Goal: Task Accomplishment & Management: Manage account settings

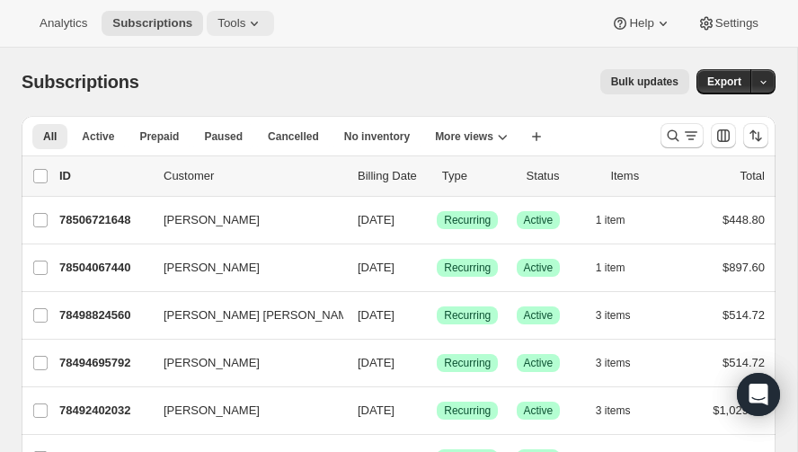
click at [246, 23] on icon at bounding box center [254, 23] width 18 height 18
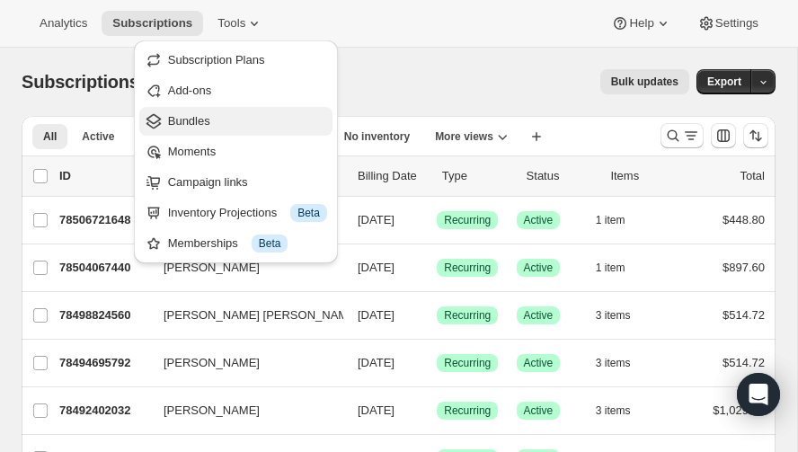
click at [189, 116] on span "Bundles" at bounding box center [189, 120] width 42 height 13
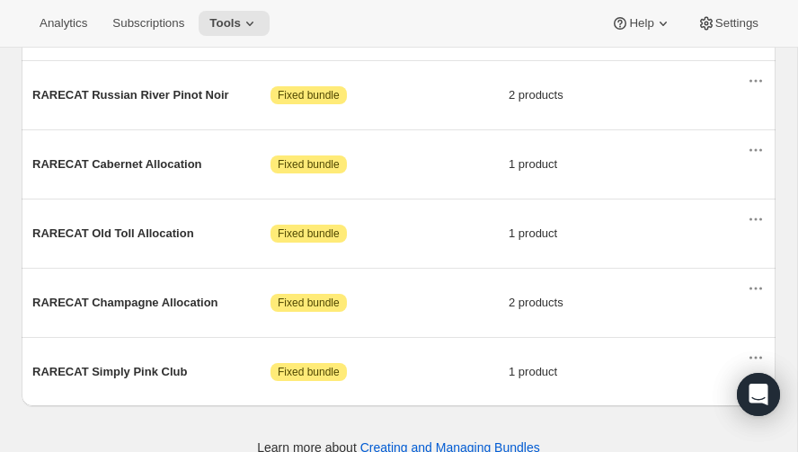
scroll to position [958, 0]
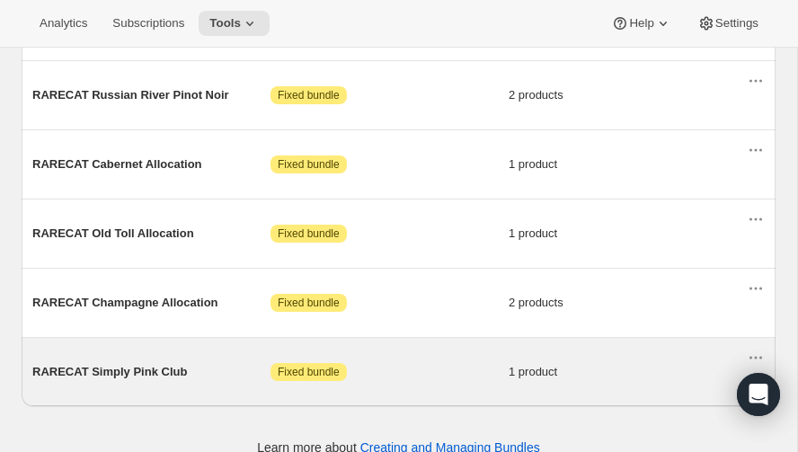
click at [119, 363] on span "RARECAT Simply Pink Club" at bounding box center [151, 372] width 238 height 18
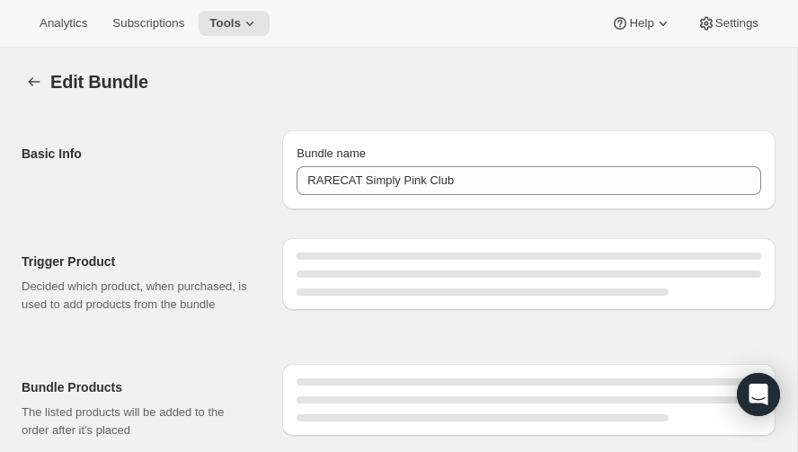
type input "RARECAT Simply Pink Club"
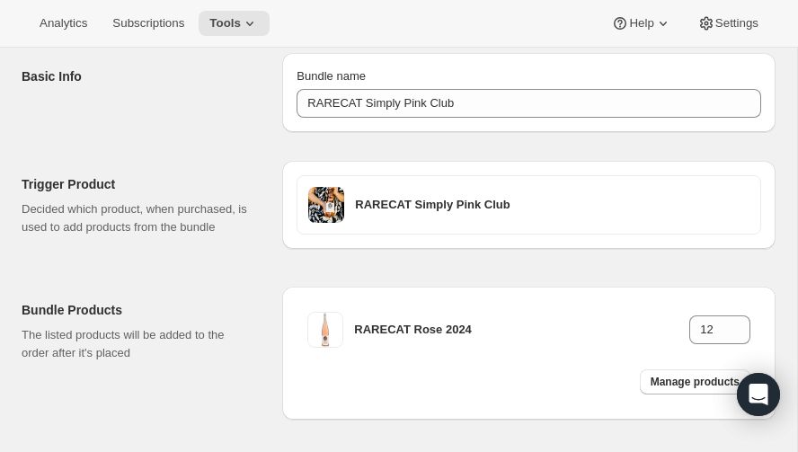
scroll to position [154, 0]
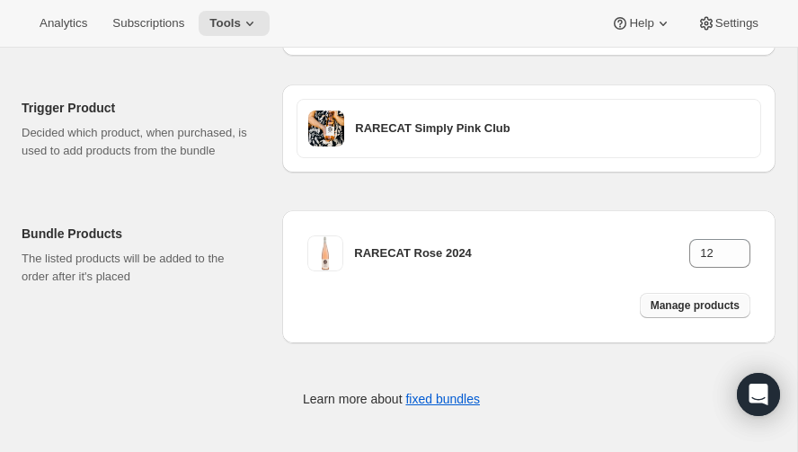
click at [692, 306] on span "Manage products" at bounding box center [695, 306] width 89 height 14
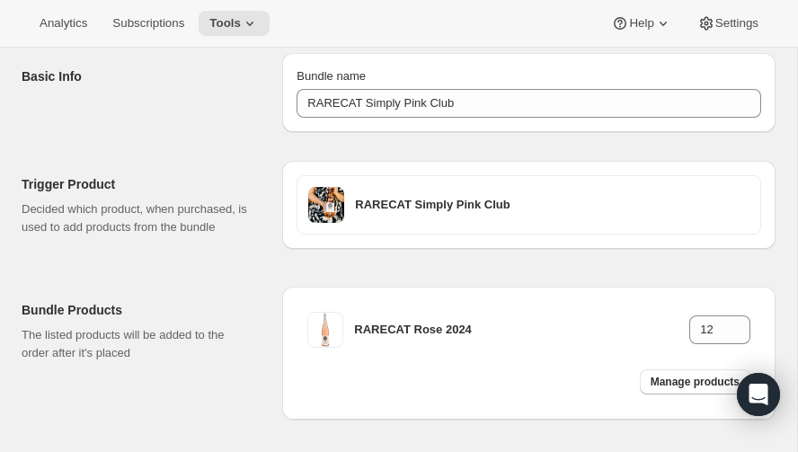
scroll to position [0, 0]
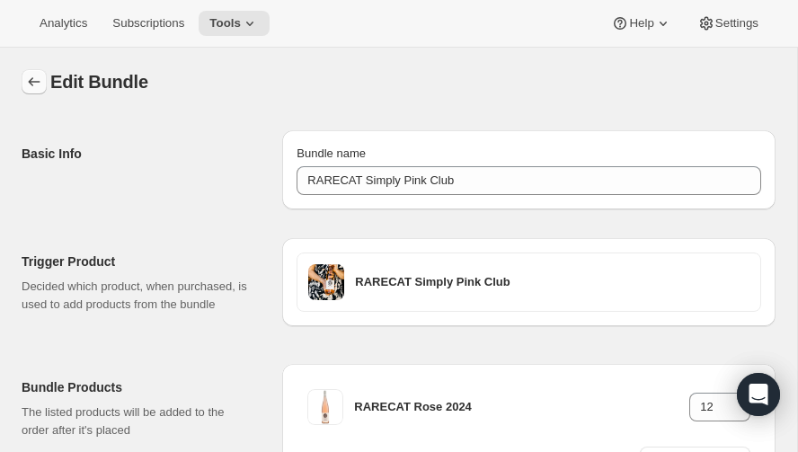
click at [31, 79] on icon "Bundles" at bounding box center [34, 82] width 18 height 18
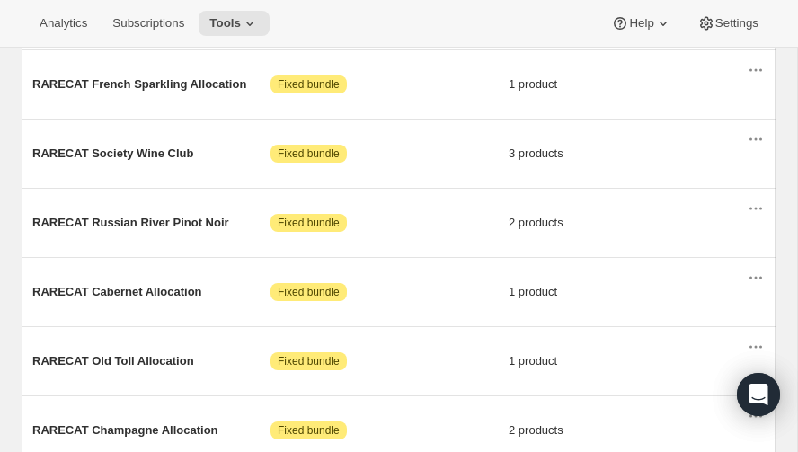
scroll to position [828, 0]
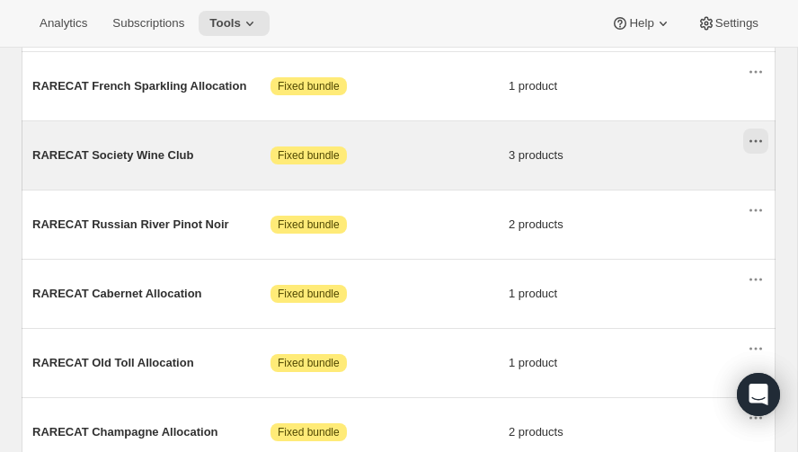
click at [756, 132] on icon "Actions for RARECAT Society Wine Club" at bounding box center [756, 141] width 18 height 18
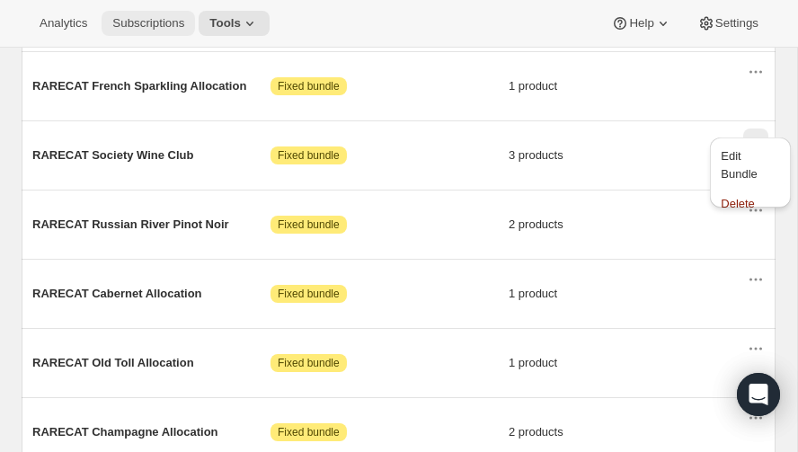
click at [154, 21] on span "Subscriptions" at bounding box center [148, 23] width 72 height 14
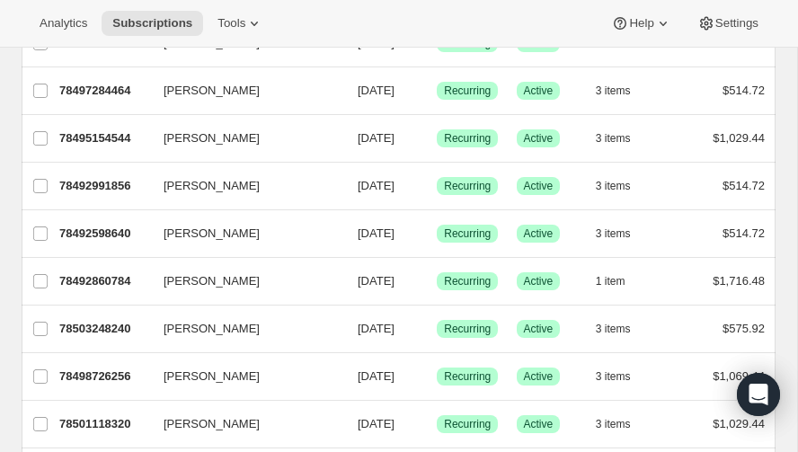
scroll to position [513, 0]
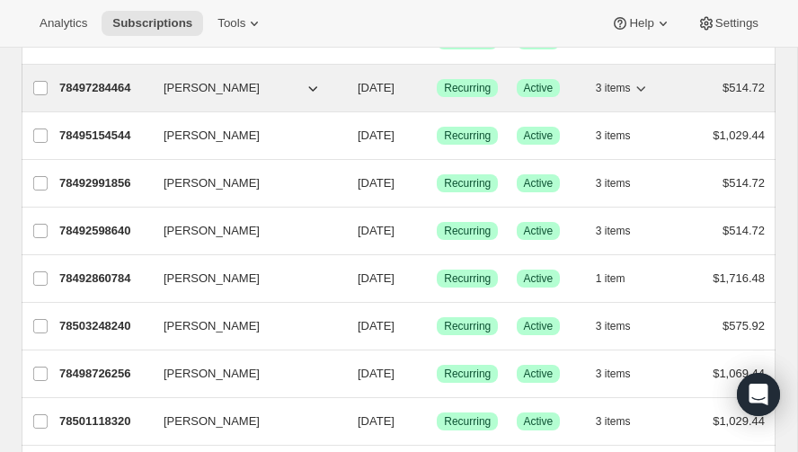
click at [313, 79] on icon "button" at bounding box center [313, 88] width 18 height 18
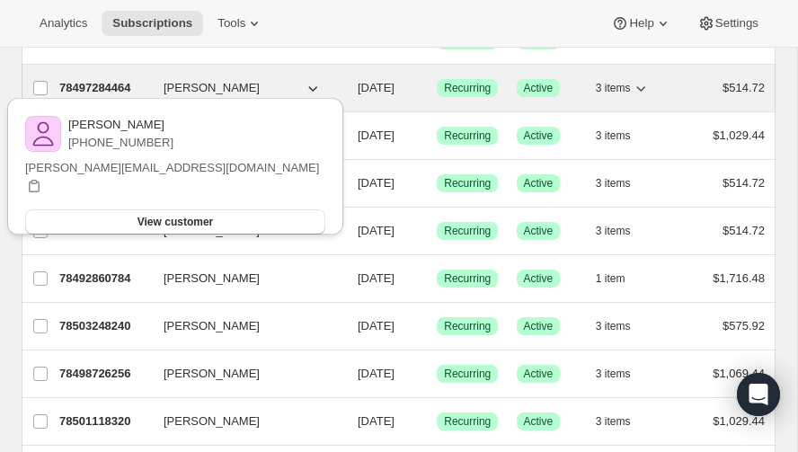
click at [313, 79] on icon "button" at bounding box center [313, 88] width 18 height 18
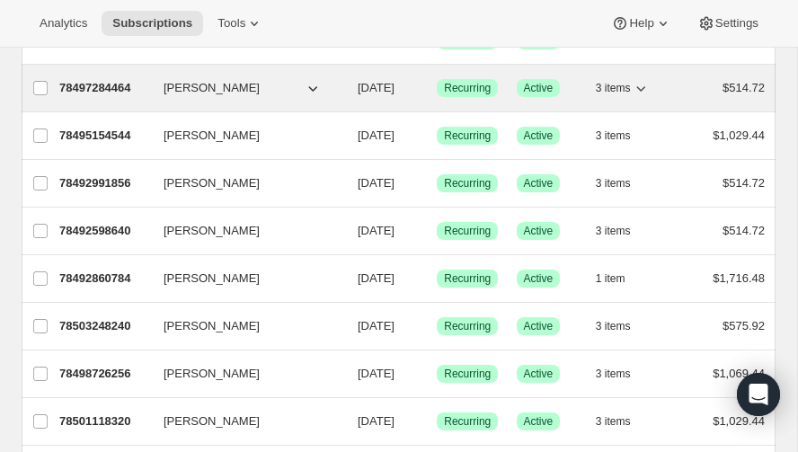
click at [640, 81] on icon "button" at bounding box center [641, 88] width 18 height 18
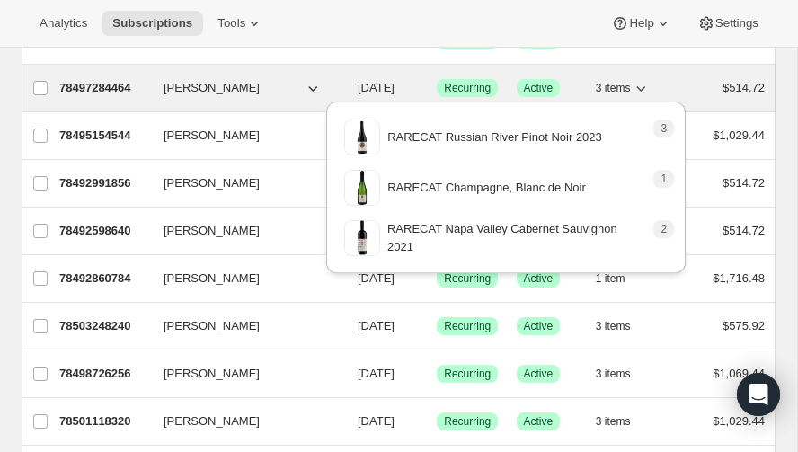
click at [642, 81] on icon "button" at bounding box center [641, 88] width 18 height 18
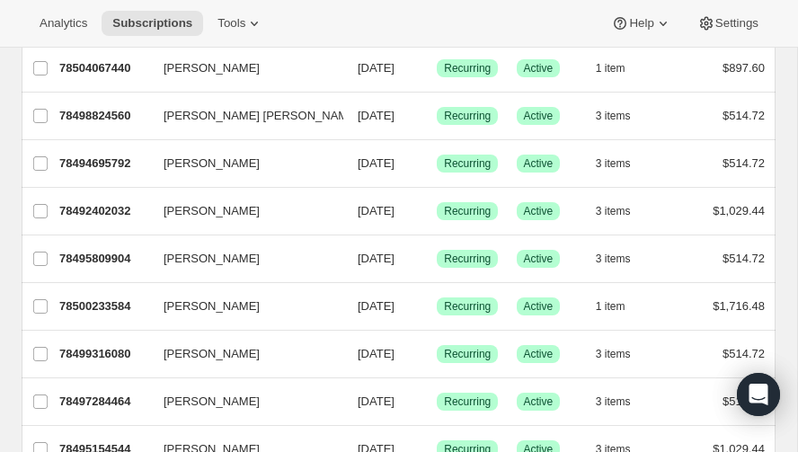
scroll to position [194, 0]
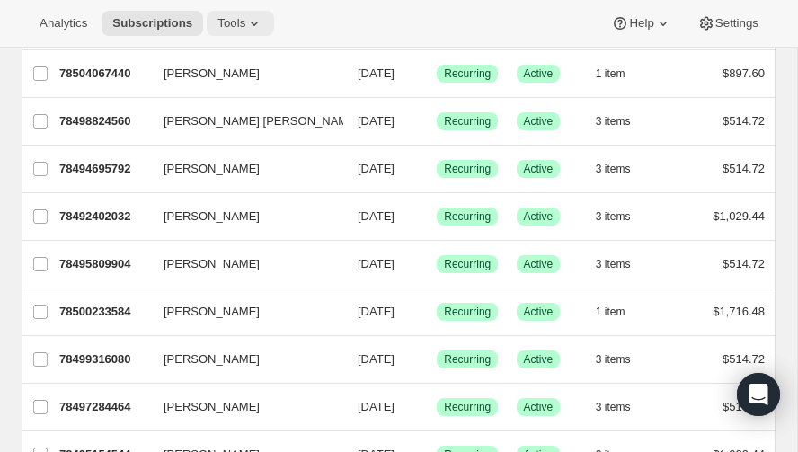
click at [254, 21] on icon at bounding box center [254, 23] width 18 height 18
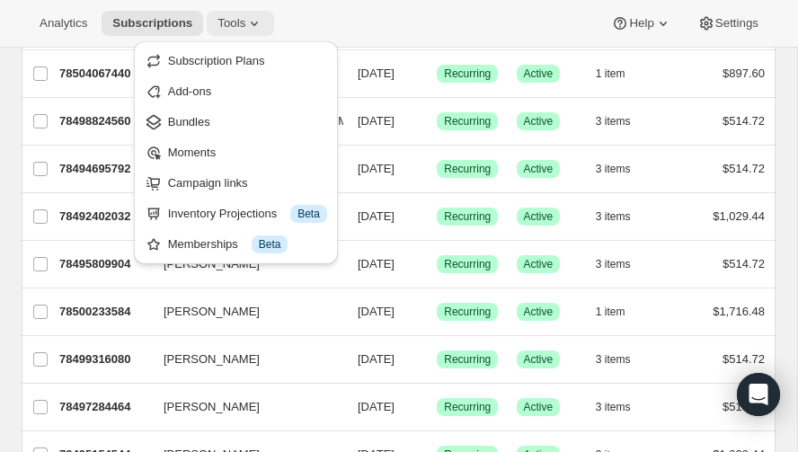
click at [254, 21] on icon at bounding box center [254, 23] width 18 height 18
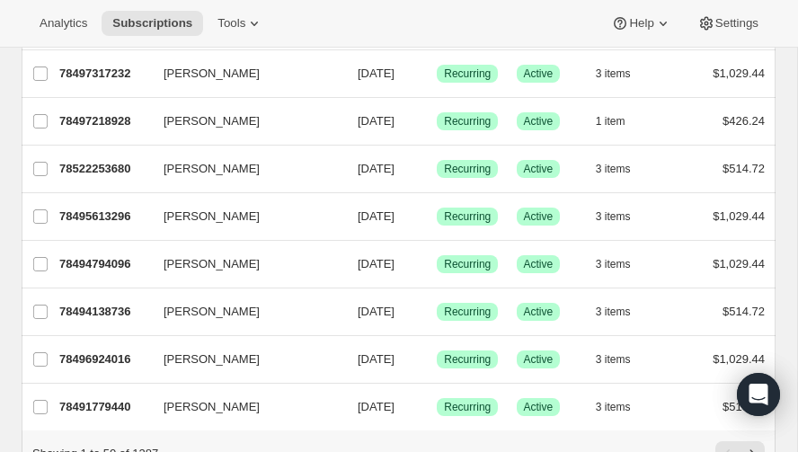
scroll to position [2154, 0]
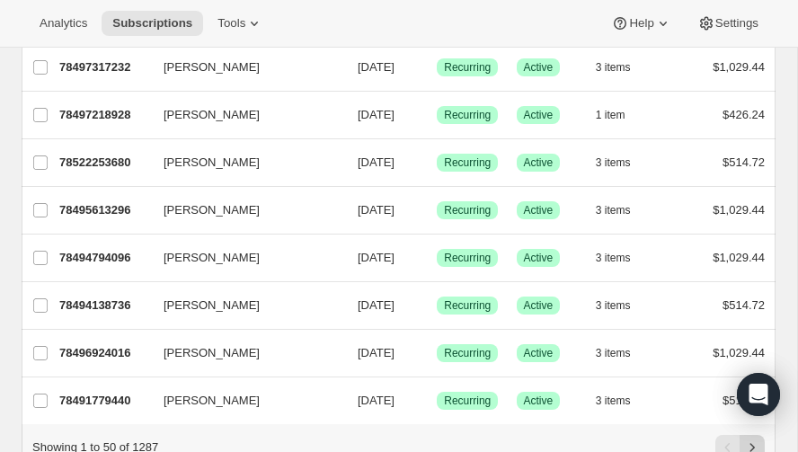
click at [753, 439] on icon "Next" at bounding box center [753, 448] width 18 height 18
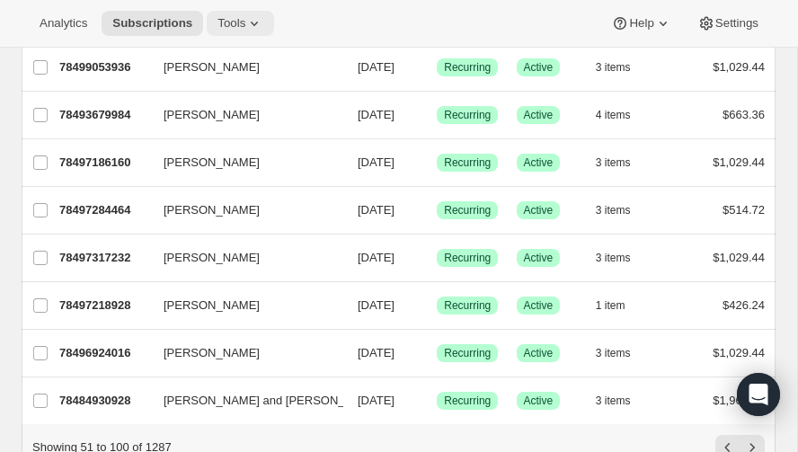
click at [254, 22] on icon at bounding box center [254, 23] width 18 height 18
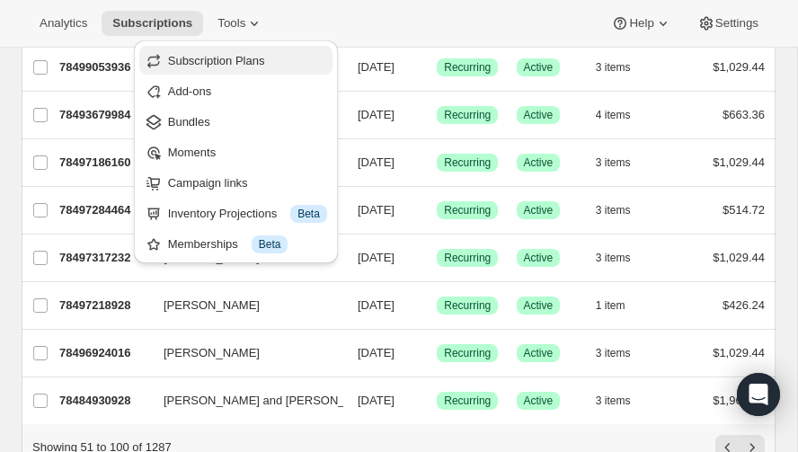
click at [229, 57] on span "Subscription Plans" at bounding box center [216, 60] width 97 height 13
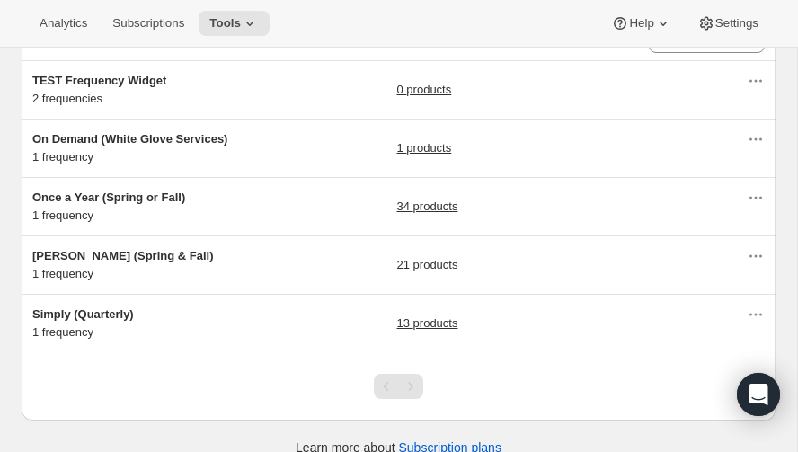
scroll to position [147, 0]
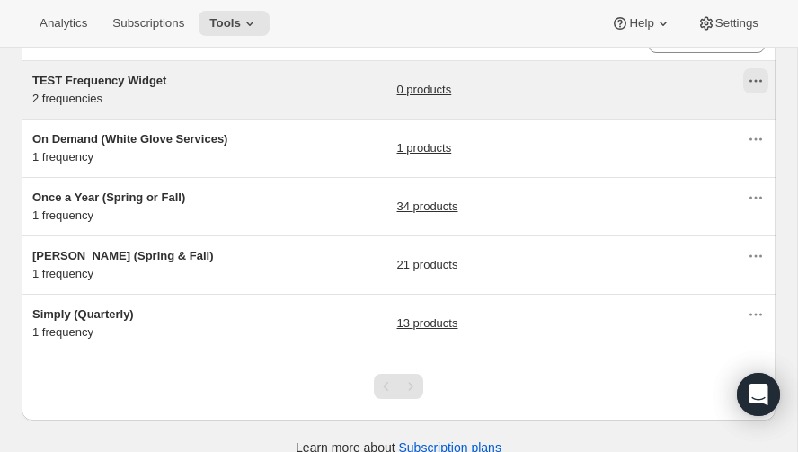
click at [754, 77] on icon "Actions for TEST Frequency Widget" at bounding box center [756, 81] width 18 height 18
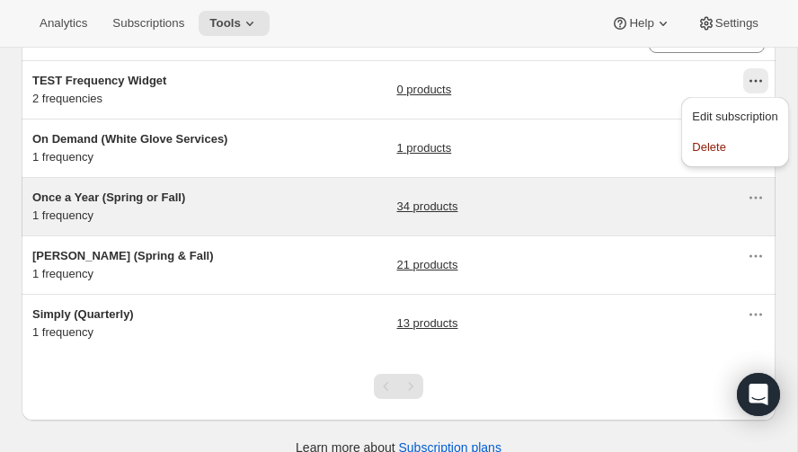
click at [90, 191] on span "Once a Year (Spring or Fall)" at bounding box center [108, 197] width 153 height 13
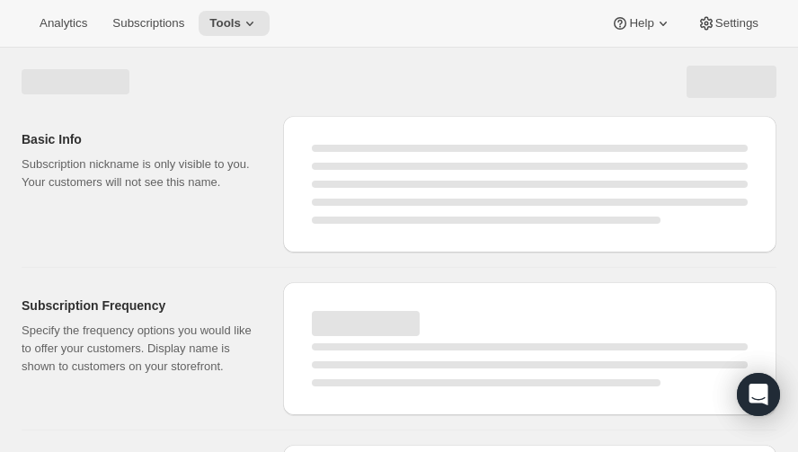
select select "WEEK"
select select "MONTH"
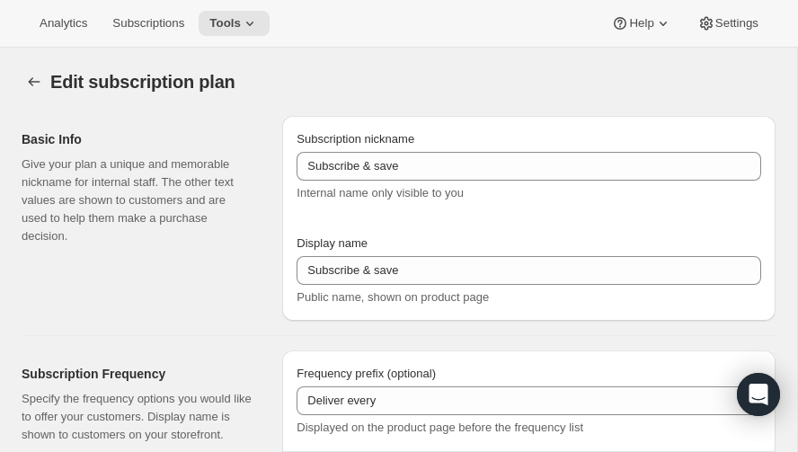
type input "Once a Year (Spring or Fall)"
type input "RARECAT Annual Allocation"
type input "1"
select select "YEAR"
type input "every Spring or Fall"
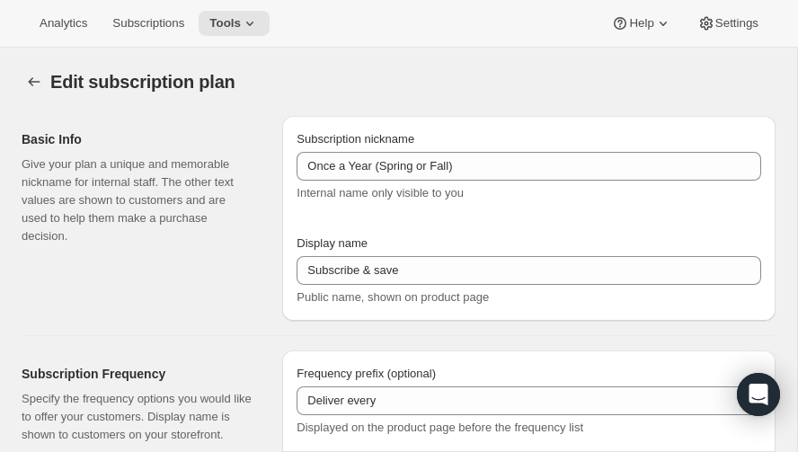
type input "20"
checkbox input "true"
select select "YEARDAY"
select select "3"
select select "15"
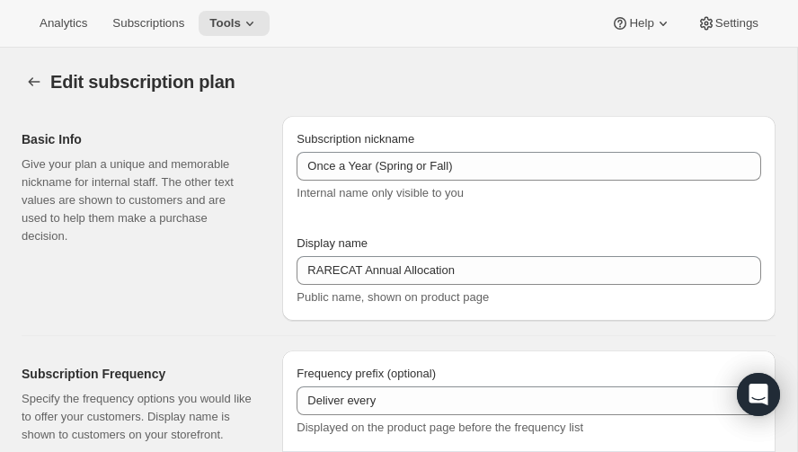
select select "10"
select select "15"
click at [147, 18] on span "Subscriptions" at bounding box center [148, 23] width 72 height 14
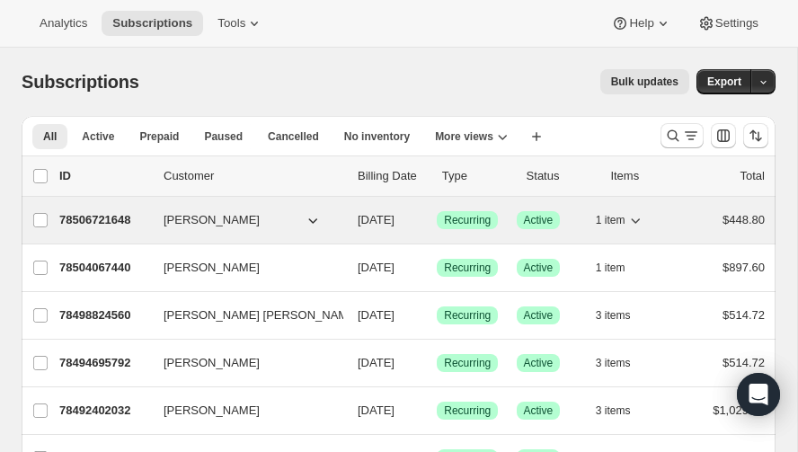
click at [637, 218] on icon "button" at bounding box center [636, 220] width 18 height 18
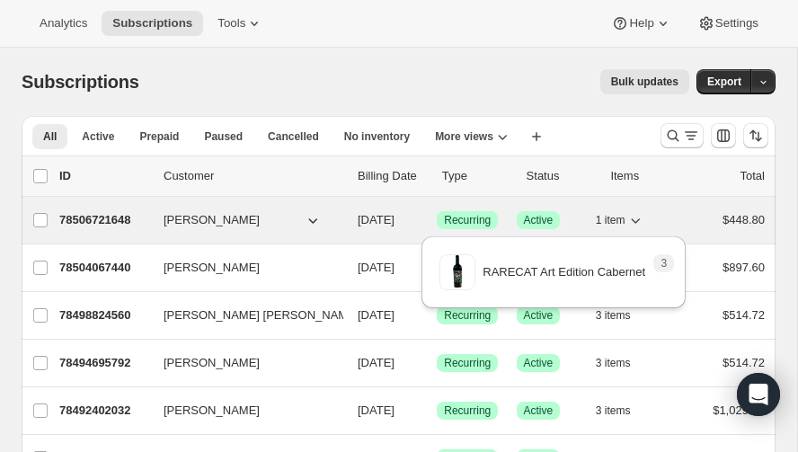
click at [637, 218] on icon "button" at bounding box center [636, 220] width 18 height 18
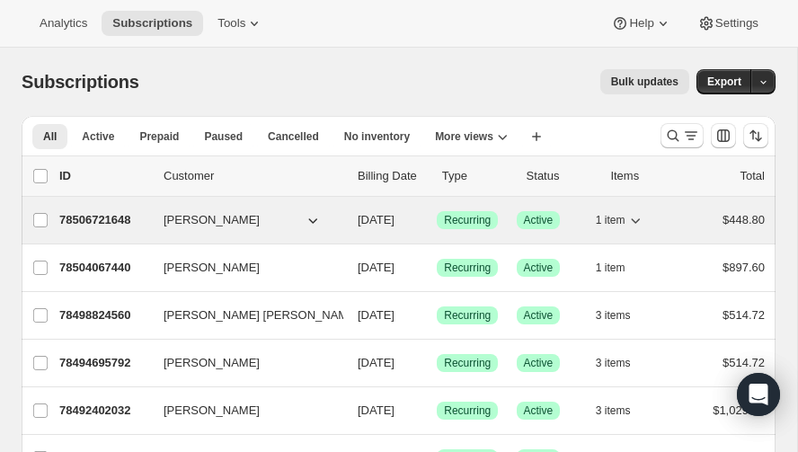
click at [637, 218] on icon "button" at bounding box center [636, 220] width 18 height 18
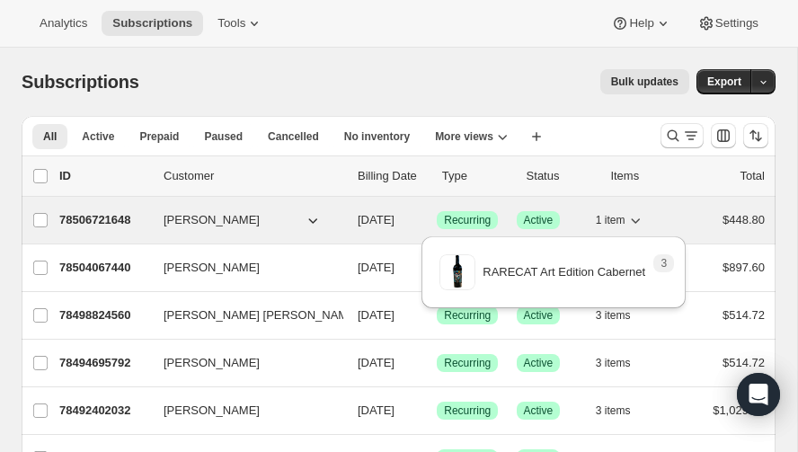
click at [637, 218] on icon "button" at bounding box center [636, 220] width 18 height 18
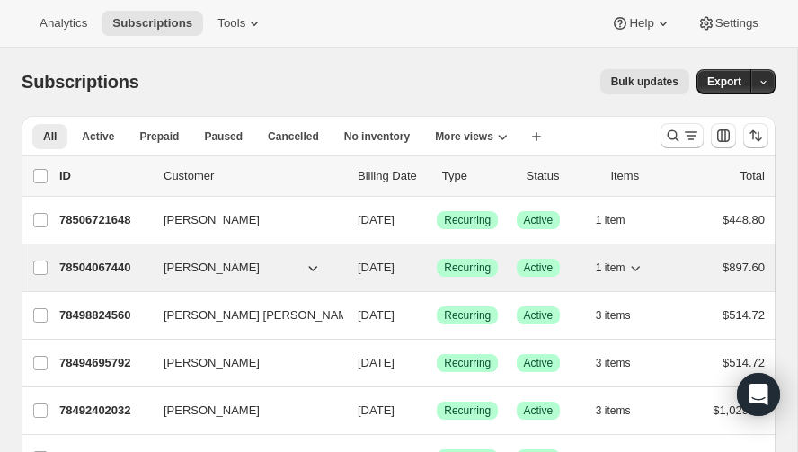
click at [638, 263] on icon "button" at bounding box center [636, 268] width 18 height 18
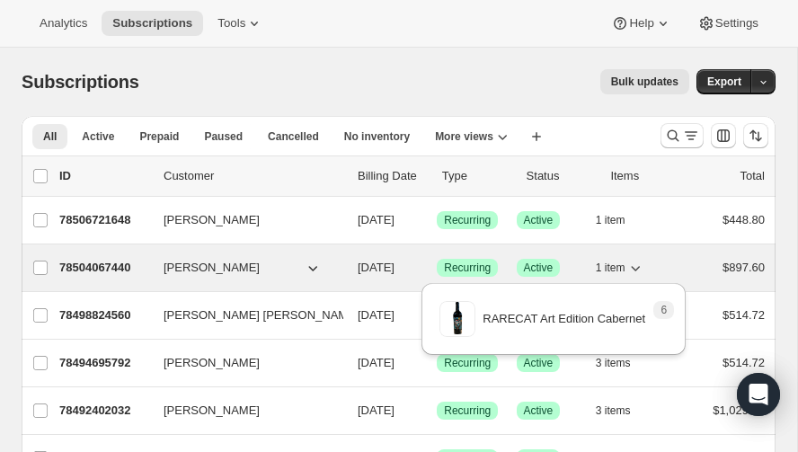
click at [638, 263] on icon "button" at bounding box center [636, 268] width 18 height 18
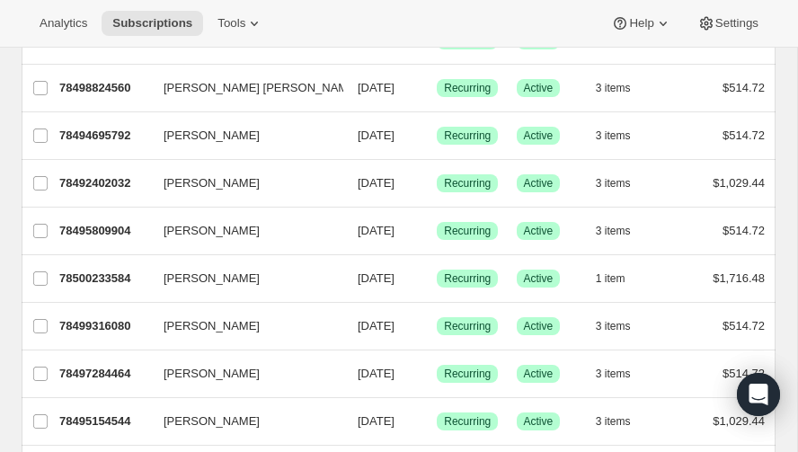
scroll to position [229, 0]
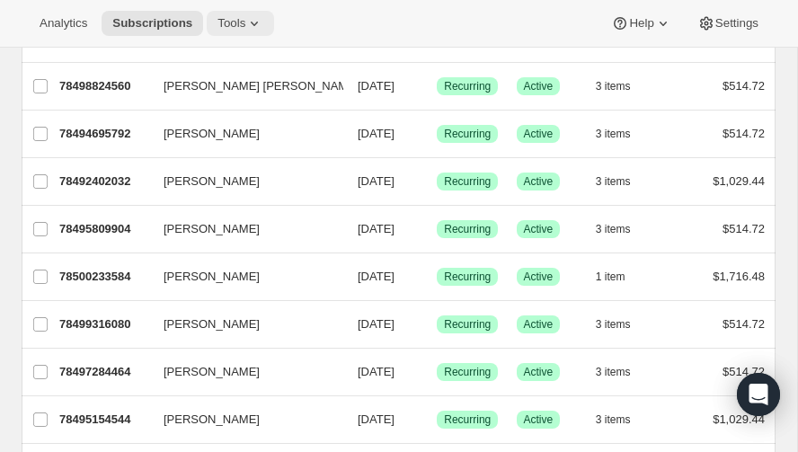
click at [245, 21] on icon at bounding box center [254, 23] width 18 height 18
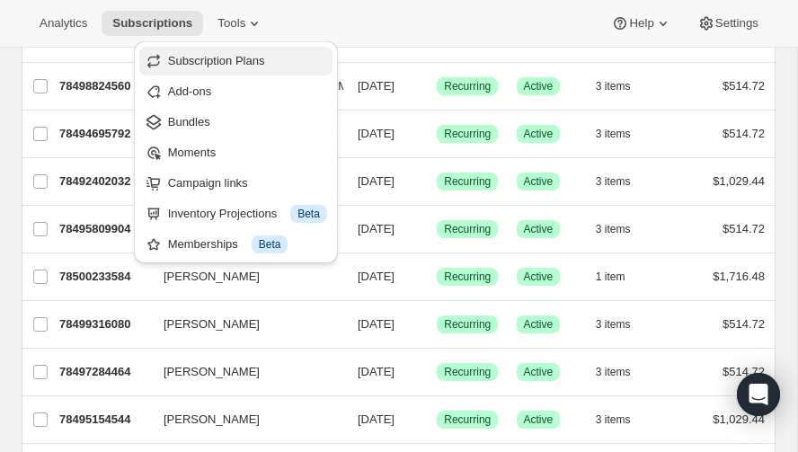
click at [223, 60] on span "Subscription Plans" at bounding box center [216, 60] width 97 height 13
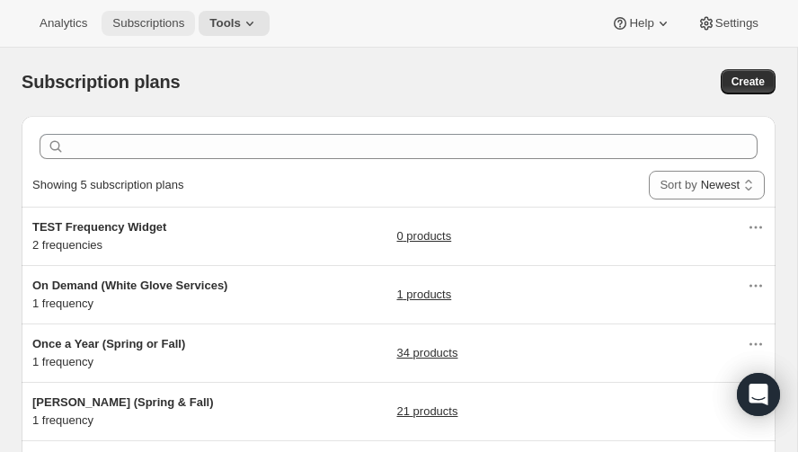
click at [152, 22] on span "Subscriptions" at bounding box center [148, 23] width 72 height 14
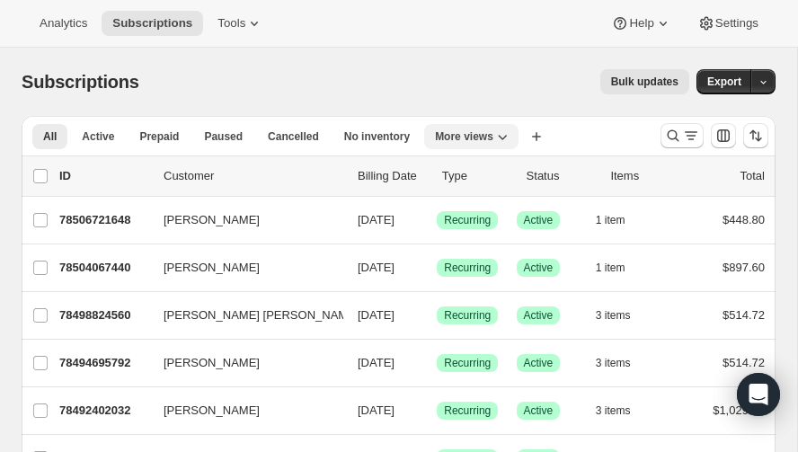
click at [494, 131] on icon "More views" at bounding box center [503, 137] width 18 height 18
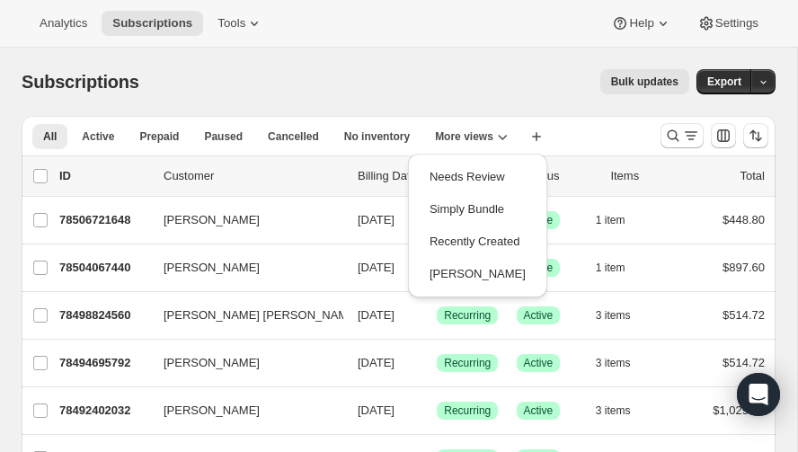
click at [281, 71] on div "Bulk updates" at bounding box center [425, 81] width 529 height 25
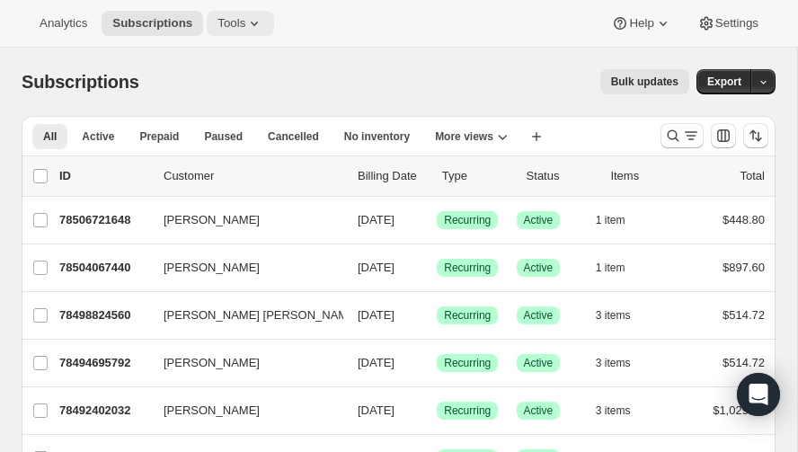
click at [250, 19] on icon at bounding box center [254, 23] width 18 height 18
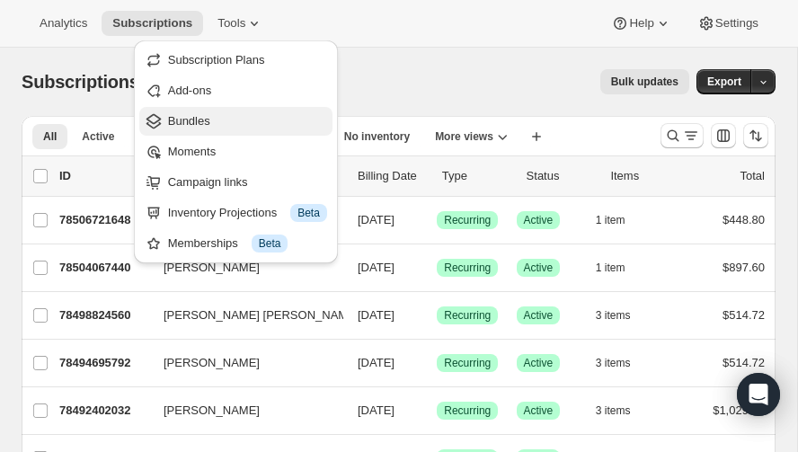
click at [195, 118] on span "Bundles" at bounding box center [189, 120] width 42 height 13
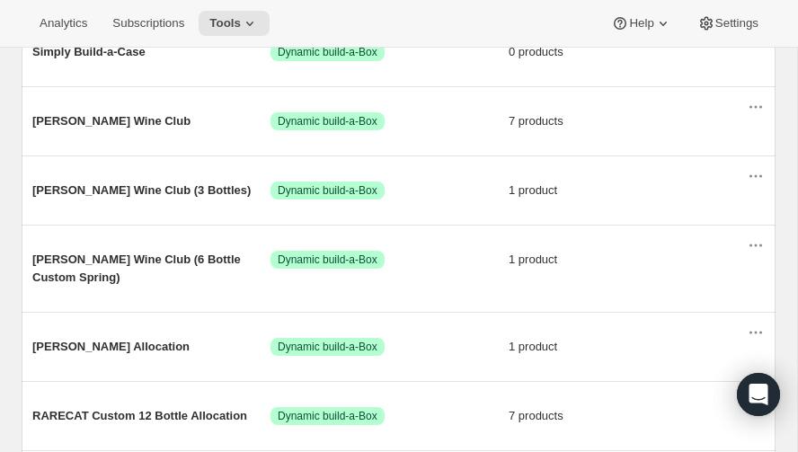
scroll to position [292, 0]
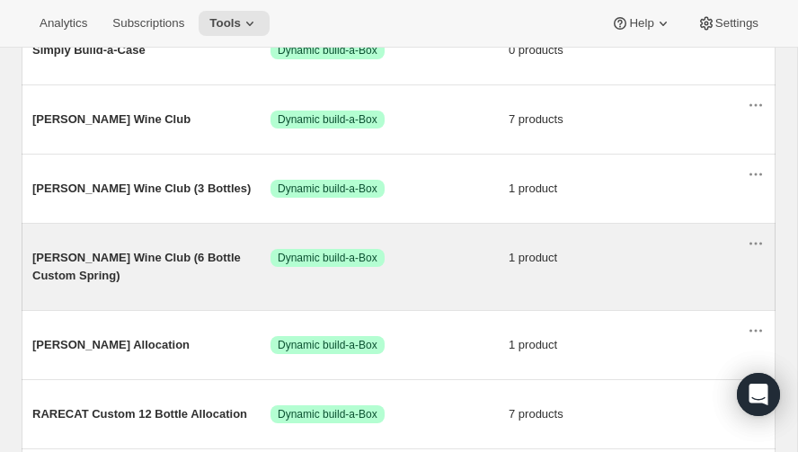
click at [541, 249] on span "1 product" at bounding box center [628, 258] width 238 height 18
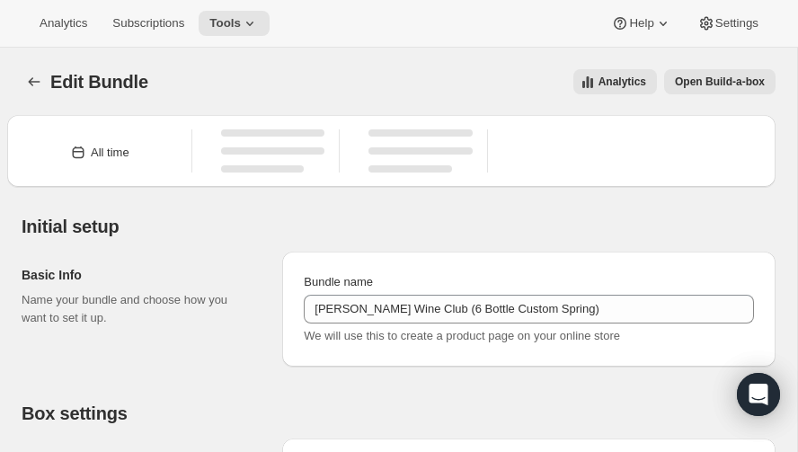
type input "[PERSON_NAME] Wine Club (6 Bottle Custom Spring)"
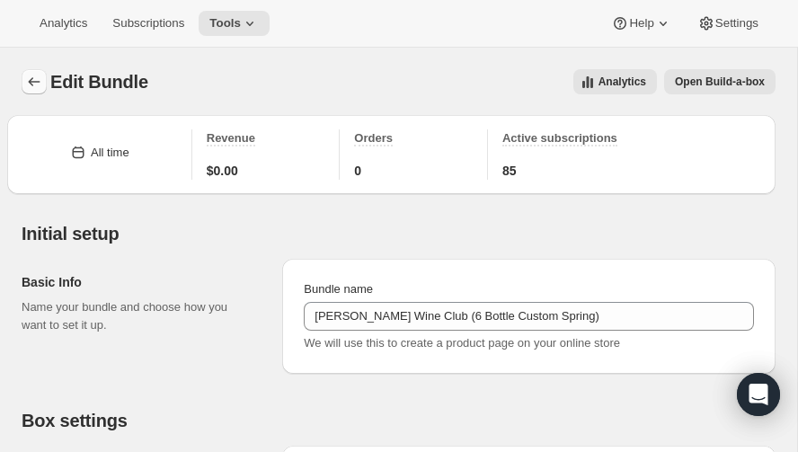
click at [33, 76] on icon "Bundles" at bounding box center [34, 82] width 18 height 18
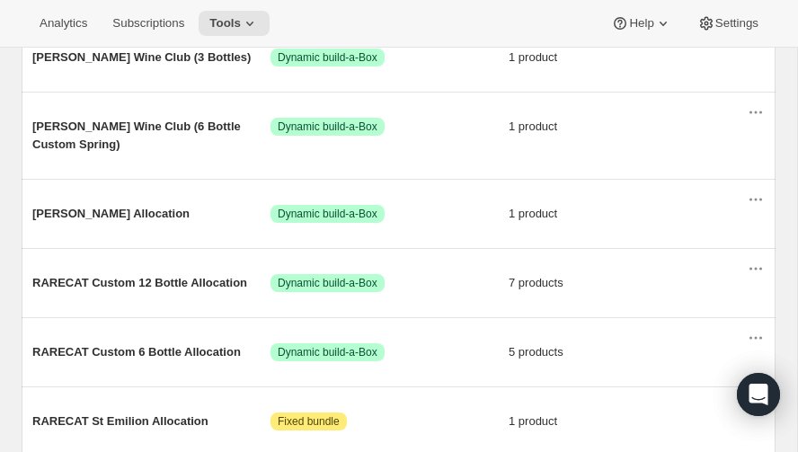
scroll to position [423, 0]
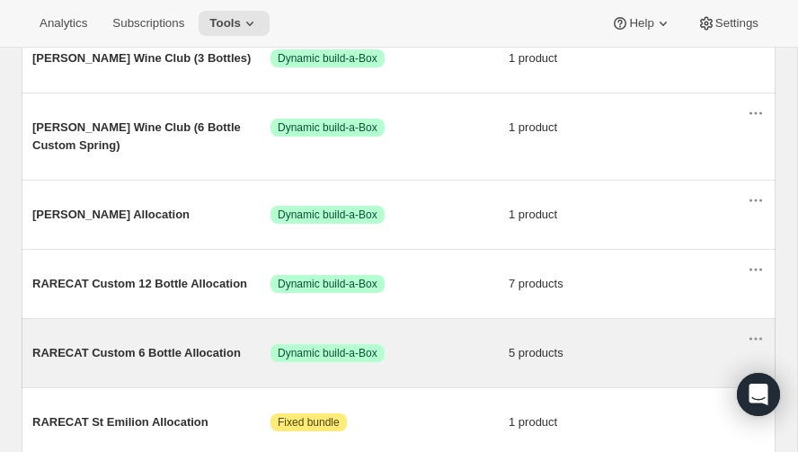
click at [540, 344] on span "5 products" at bounding box center [628, 353] width 238 height 18
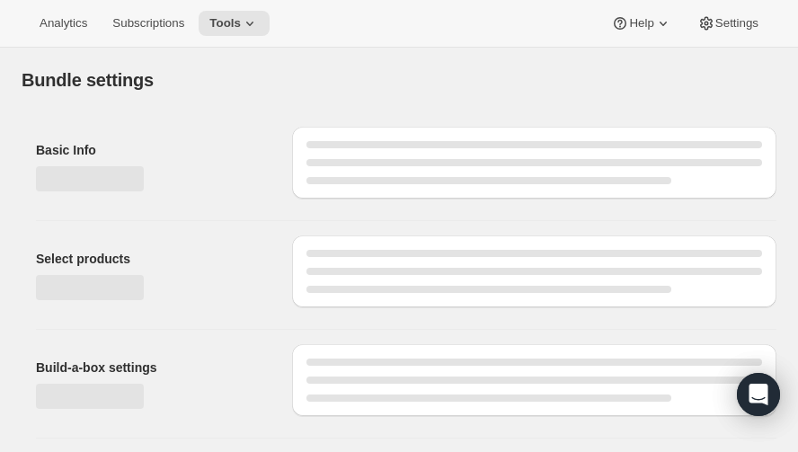
type input "RARECAT Custom 6 Bottle Allocation"
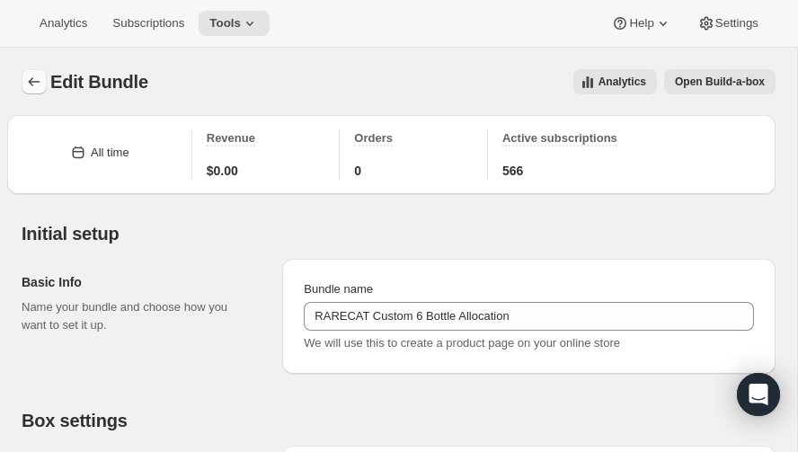
click at [31, 77] on icon "Bundles" at bounding box center [34, 82] width 18 height 18
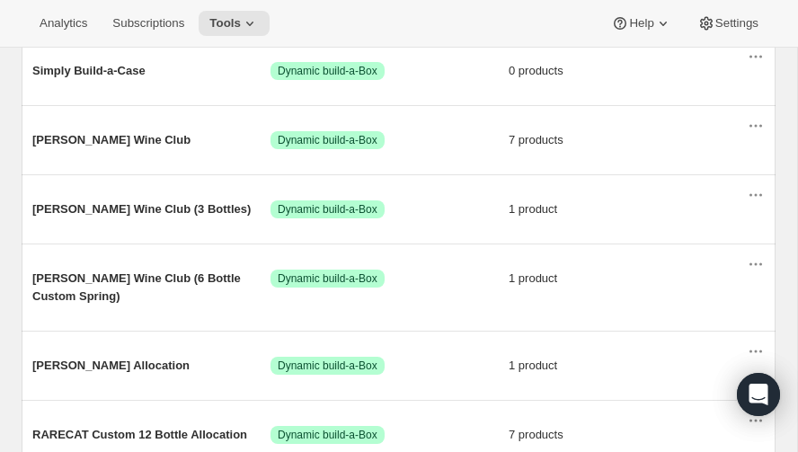
scroll to position [272, 0]
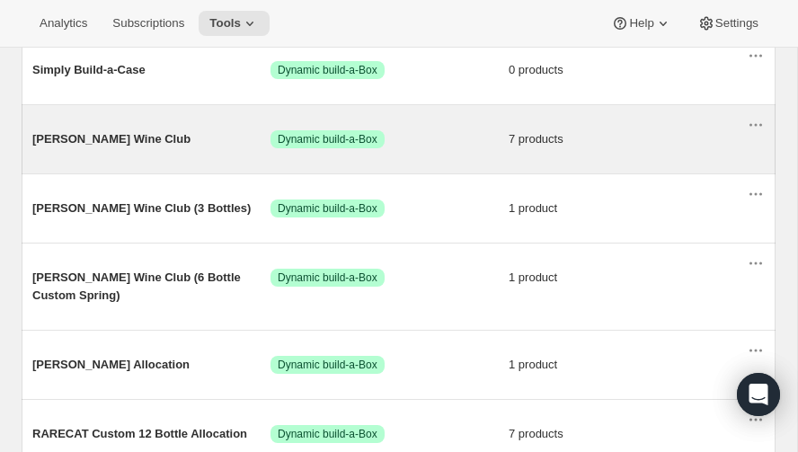
click at [536, 133] on span "7 products" at bounding box center [628, 139] width 238 height 18
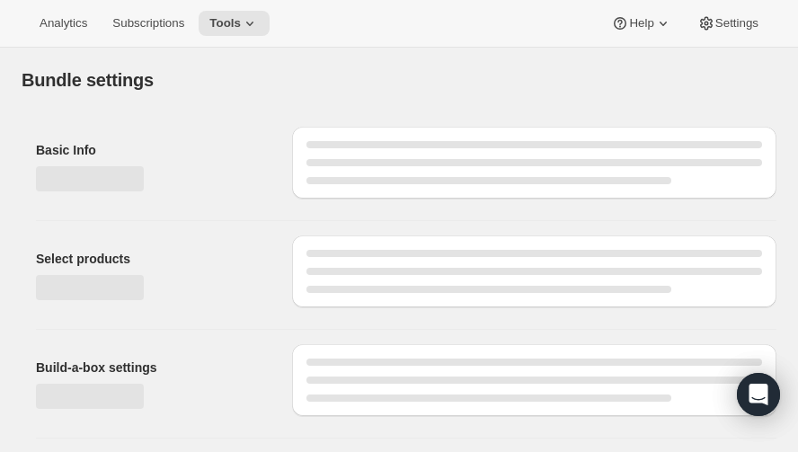
type input "[PERSON_NAME] Wine Club"
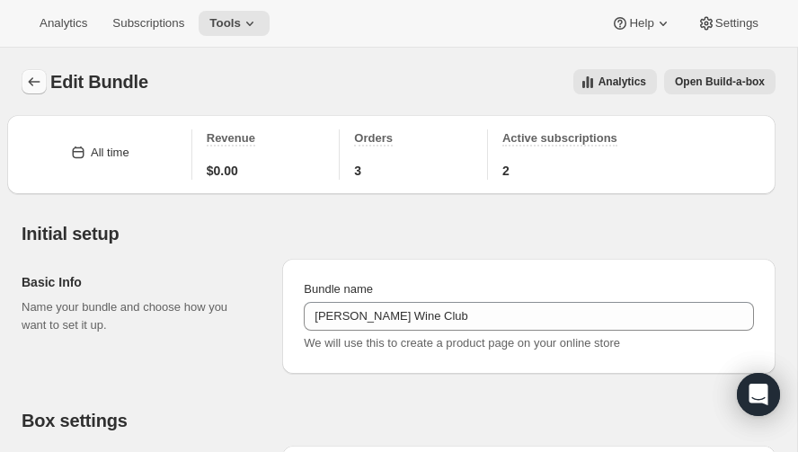
click at [32, 78] on icon "Bundles" at bounding box center [35, 81] width 12 height 9
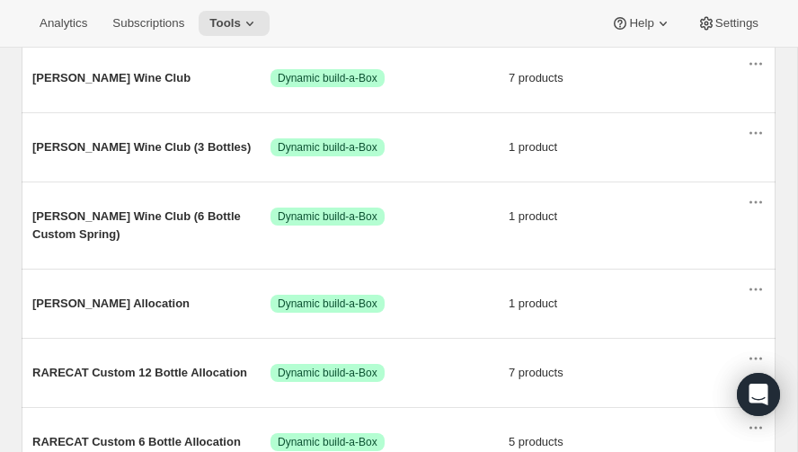
scroll to position [335, 0]
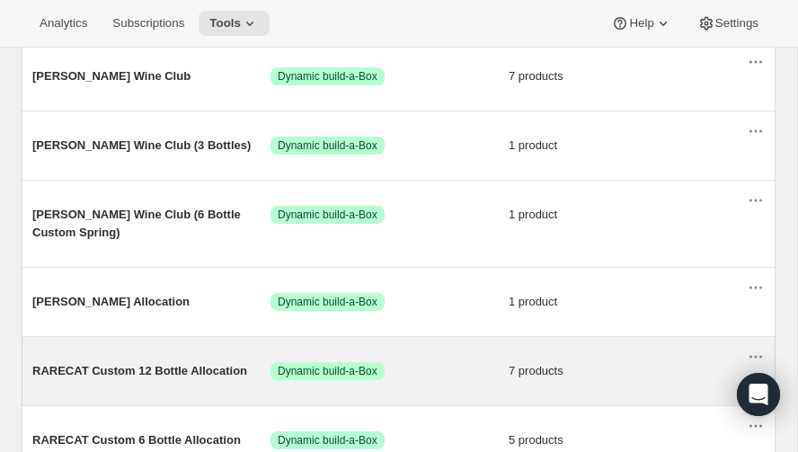
click at [535, 362] on span "7 products" at bounding box center [628, 371] width 238 height 18
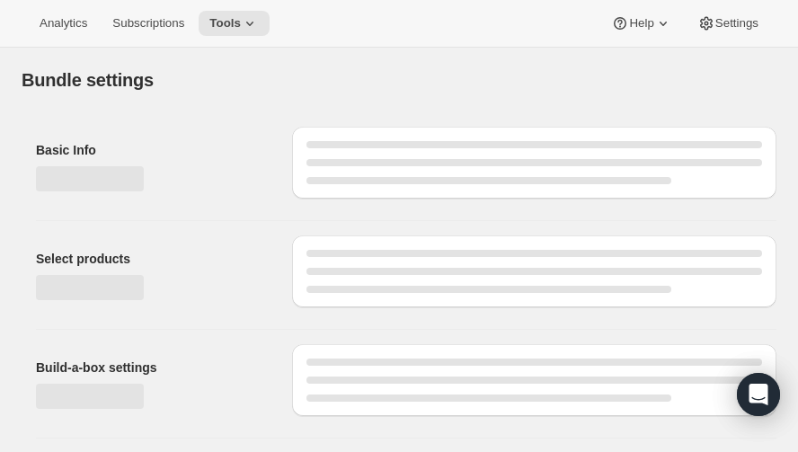
type input "RARECAT Custom 12 Bottle Allocation"
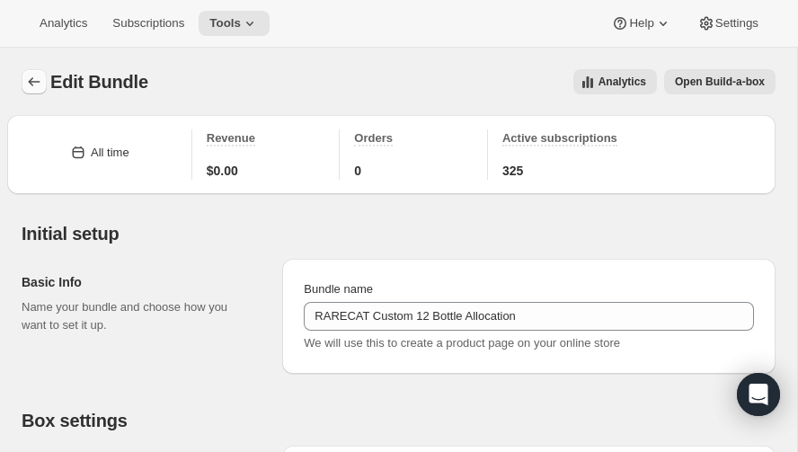
click at [31, 76] on icon "Bundles" at bounding box center [34, 82] width 18 height 18
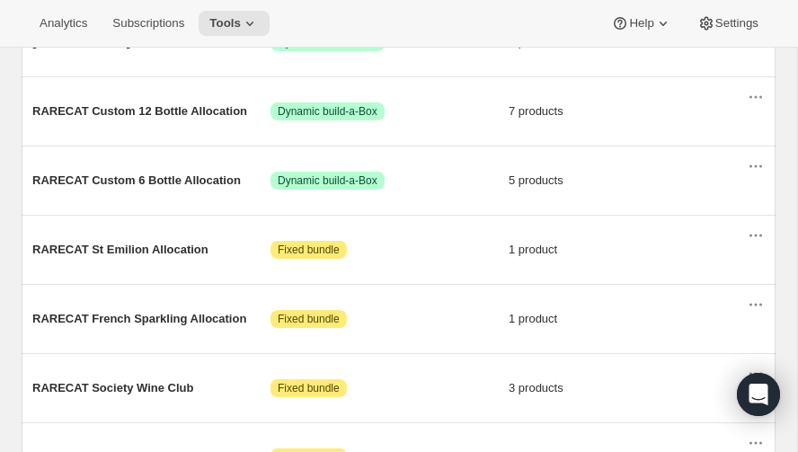
scroll to position [594, 0]
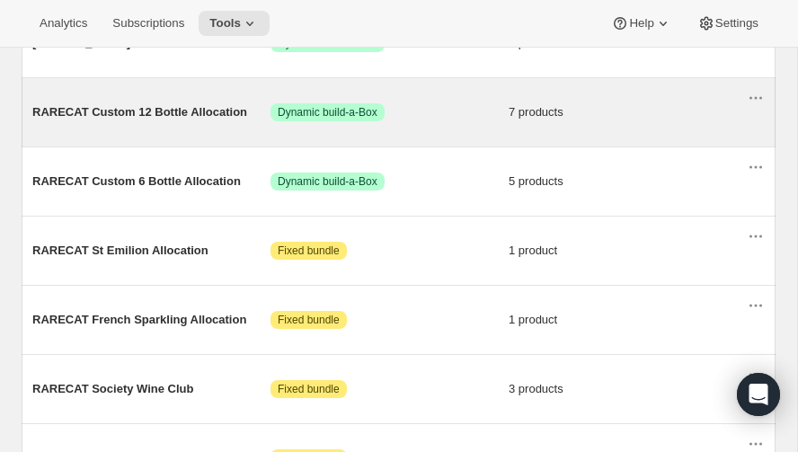
click at [534, 103] on span "7 products" at bounding box center [628, 112] width 238 height 18
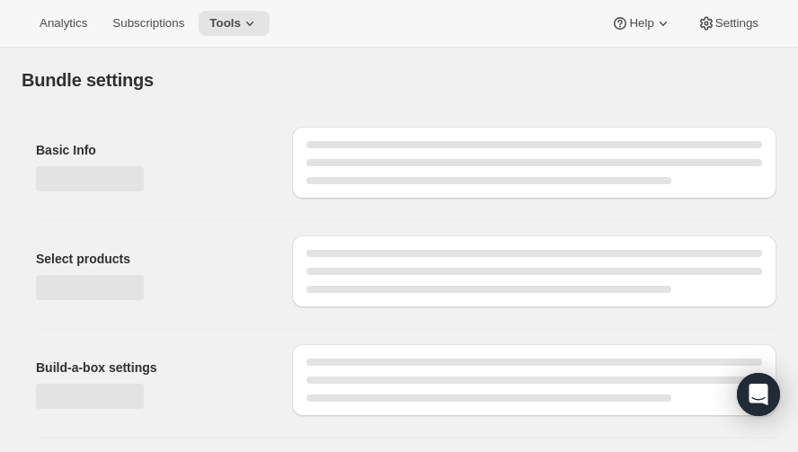
type input "RARECAT Custom 12 Bottle Allocation"
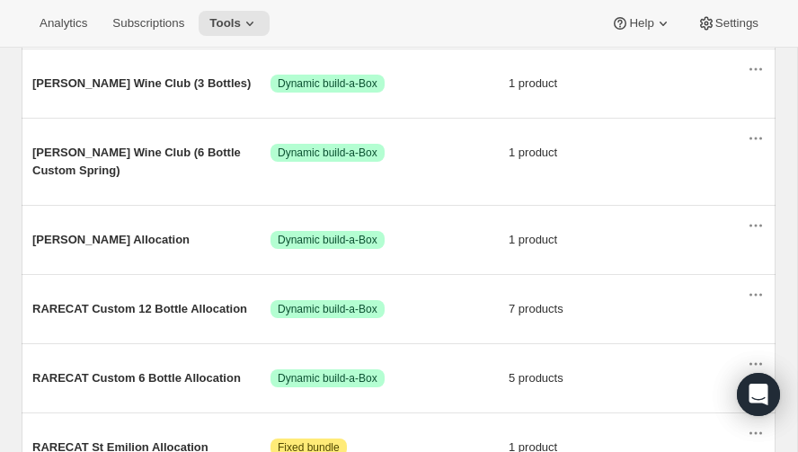
scroll to position [391, 0]
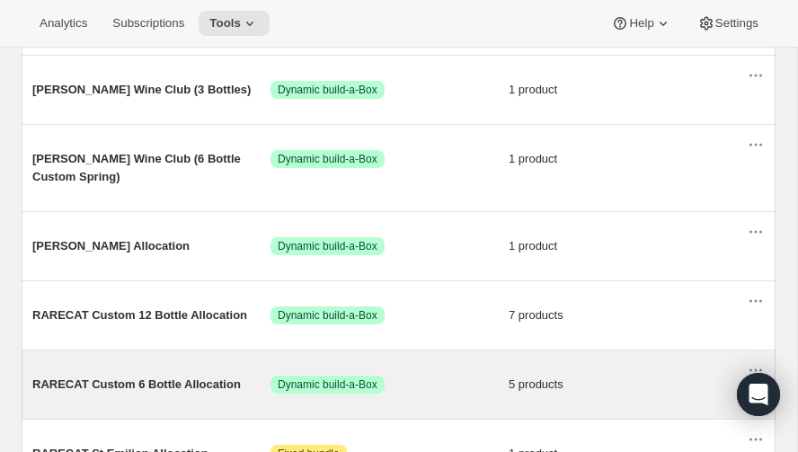
click at [529, 376] on span "5 products" at bounding box center [628, 385] width 238 height 18
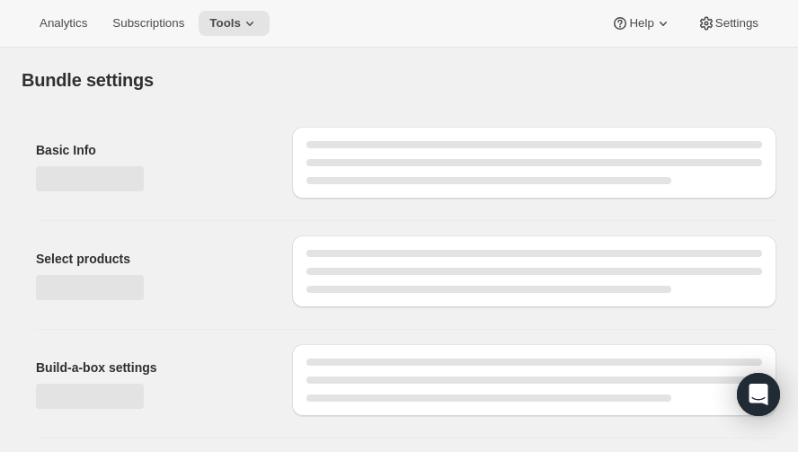
type input "RARECAT Custom 6 Bottle Allocation"
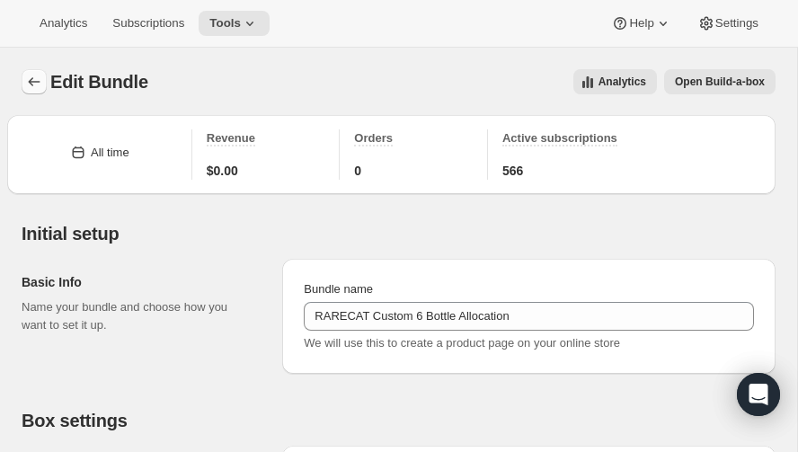
click at [29, 77] on icon "Bundles" at bounding box center [34, 82] width 18 height 18
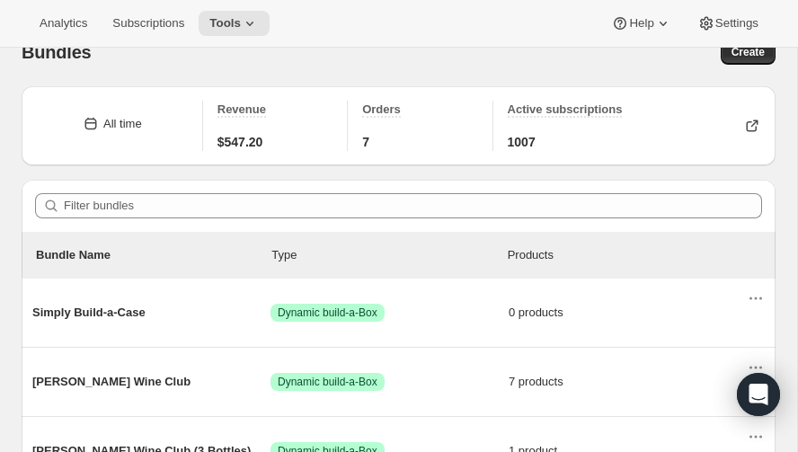
scroll to position [29, 0]
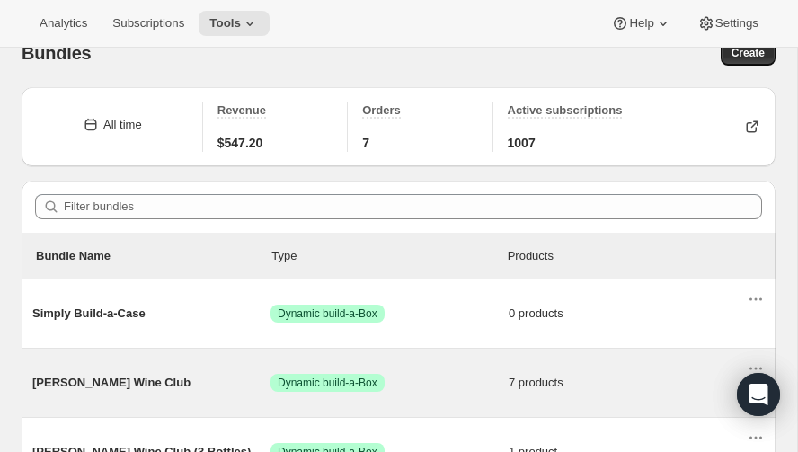
click at [80, 375] on span "[PERSON_NAME] Wine Club" at bounding box center [151, 383] width 238 height 18
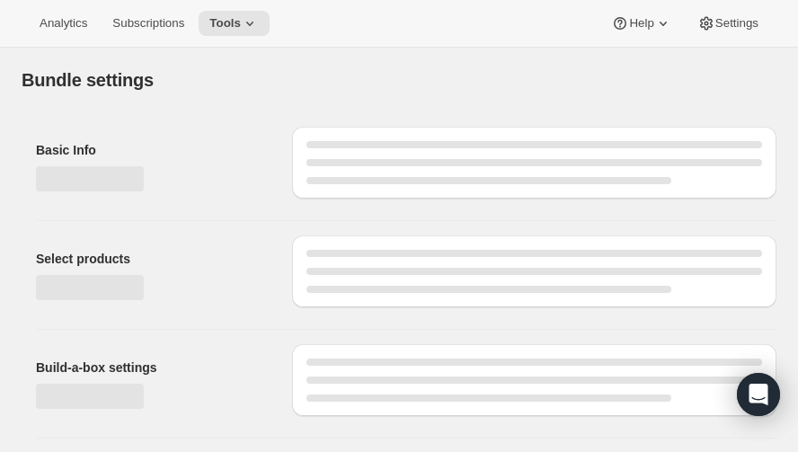
type input "[PERSON_NAME] Wine Club"
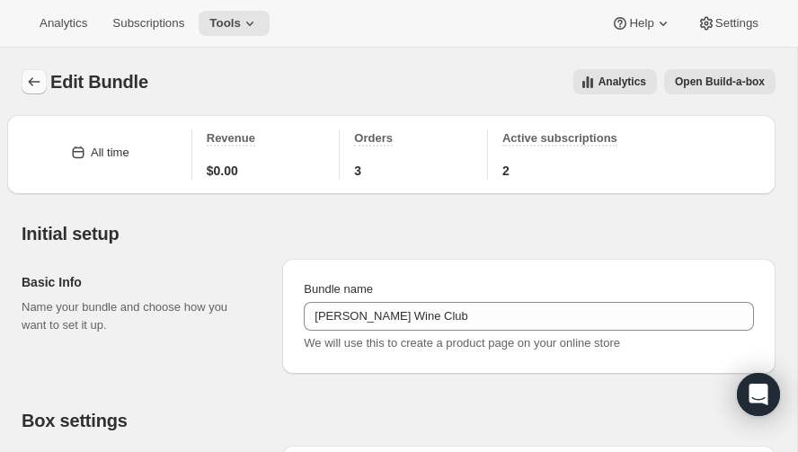
click at [29, 77] on icon "Bundles" at bounding box center [34, 82] width 18 height 18
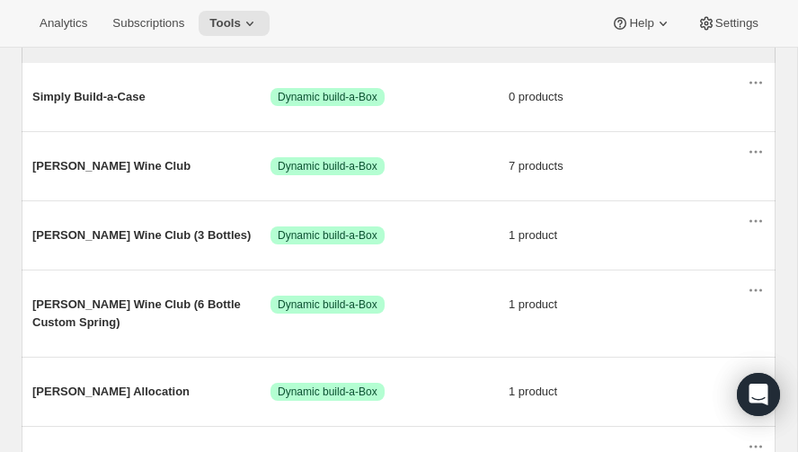
scroll to position [245, 0]
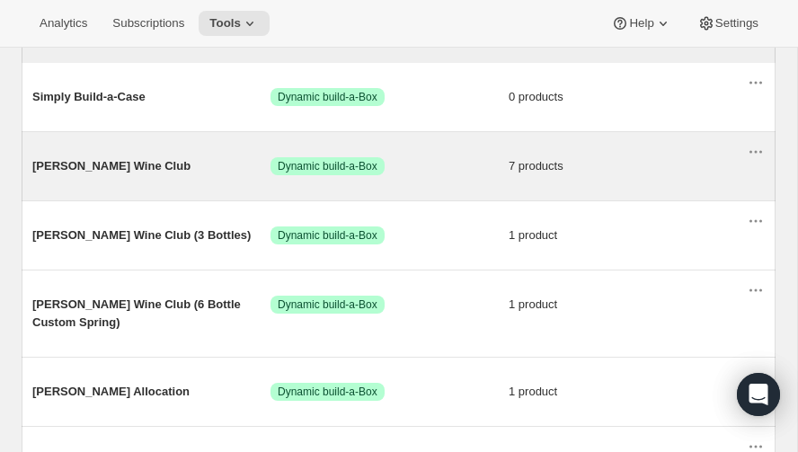
click at [531, 157] on span "7 products" at bounding box center [628, 166] width 238 height 18
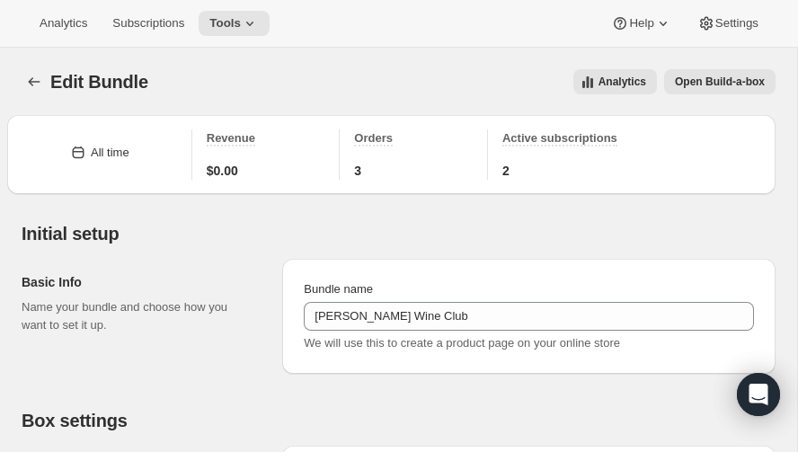
type input "[PERSON_NAME] Wine Club"
click at [30, 82] on icon "Bundles" at bounding box center [35, 81] width 12 height 9
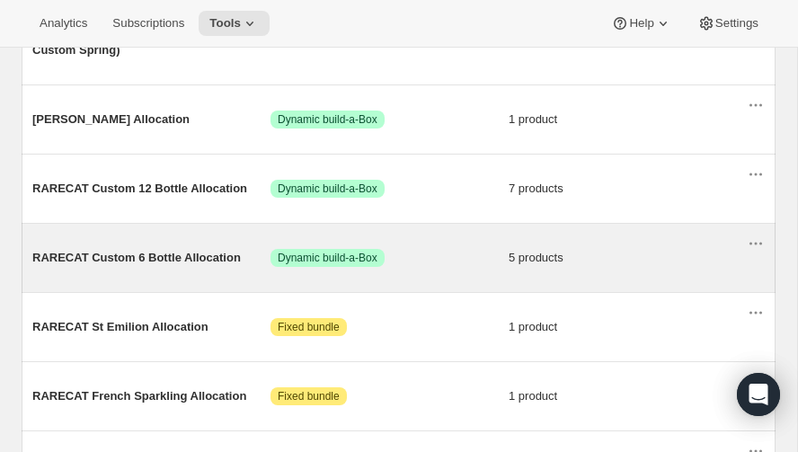
scroll to position [518, 0]
click at [119, 249] on span "RARECAT Custom 6 Bottle Allocation" at bounding box center [151, 258] width 238 height 18
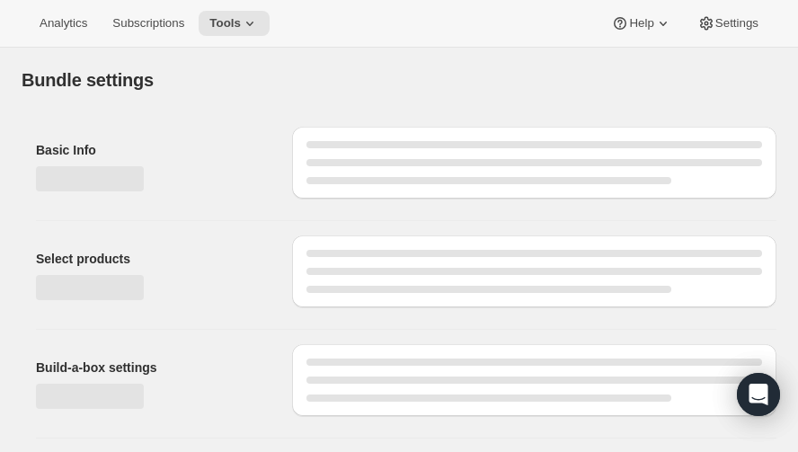
type input "RARECAT Custom 6 Bottle Allocation"
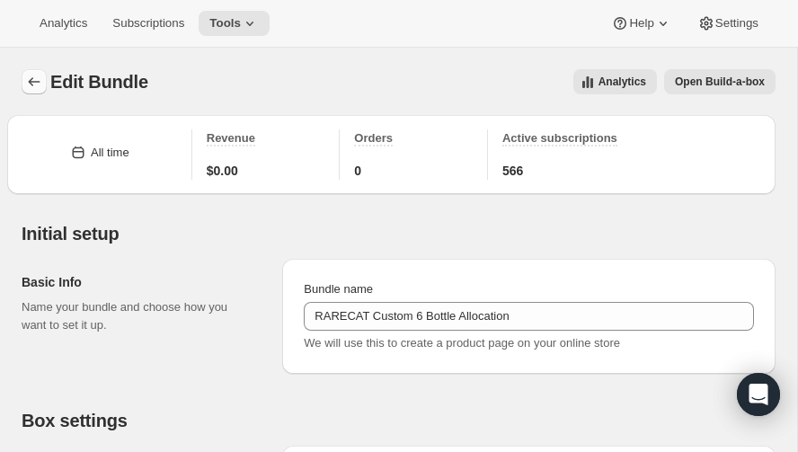
click at [31, 77] on icon "Bundles" at bounding box center [34, 82] width 18 height 18
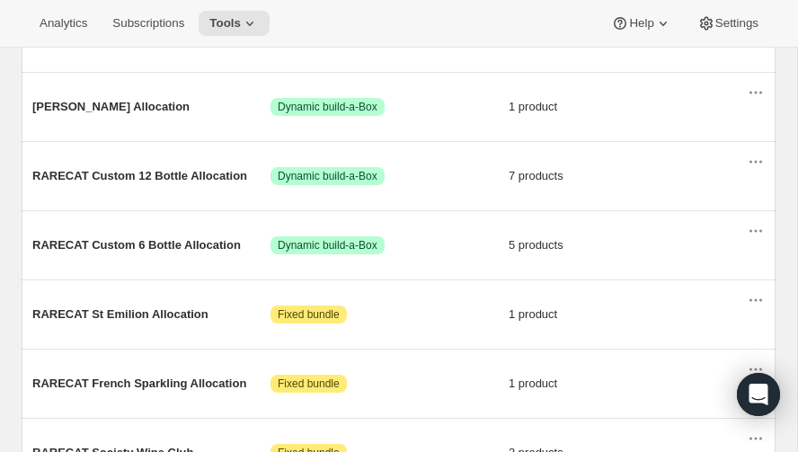
scroll to position [527, 0]
